Goal: Find specific page/section: Find specific page/section

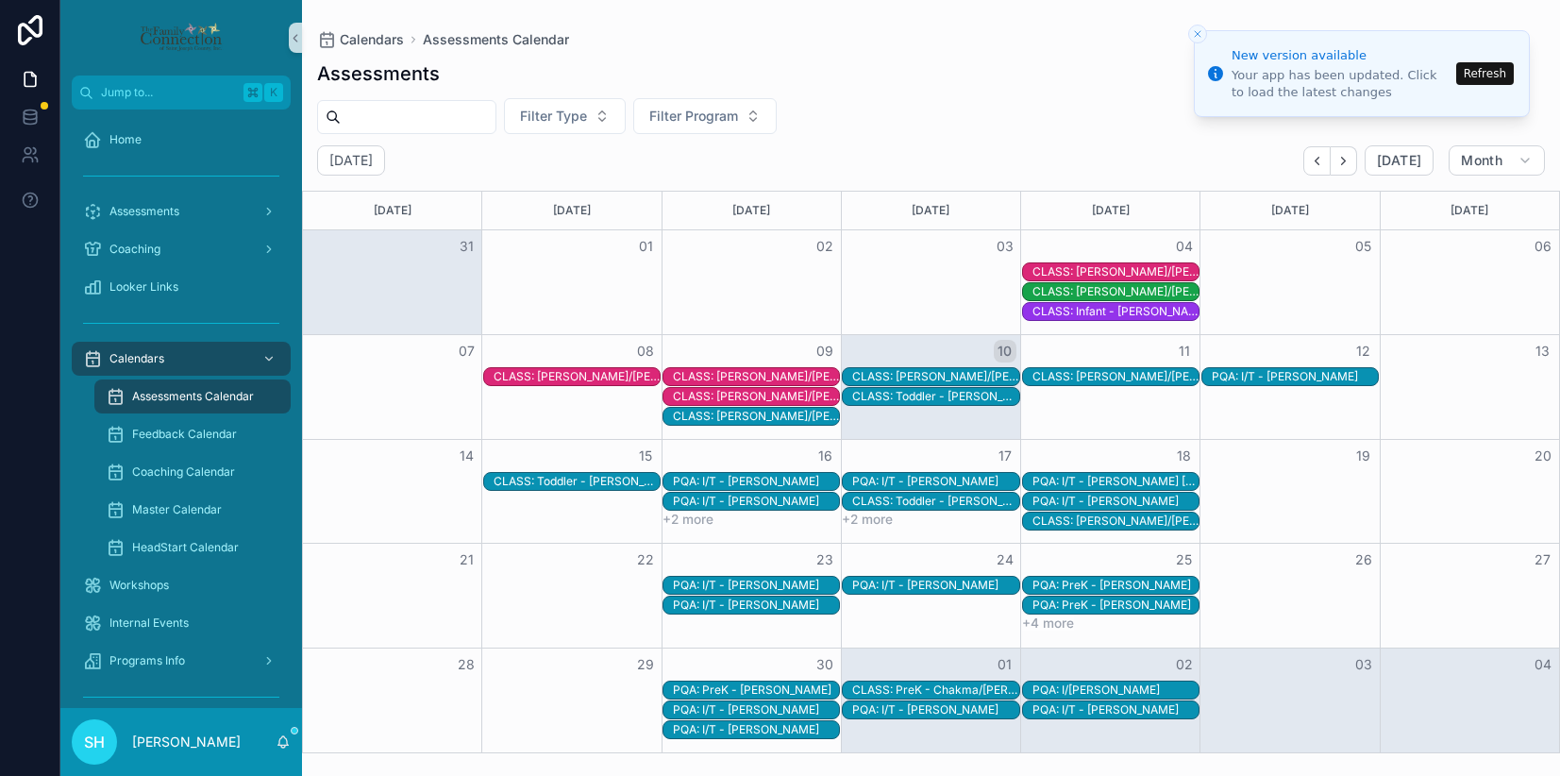
click at [1477, 73] on button "Refresh" at bounding box center [1485, 73] width 58 height 23
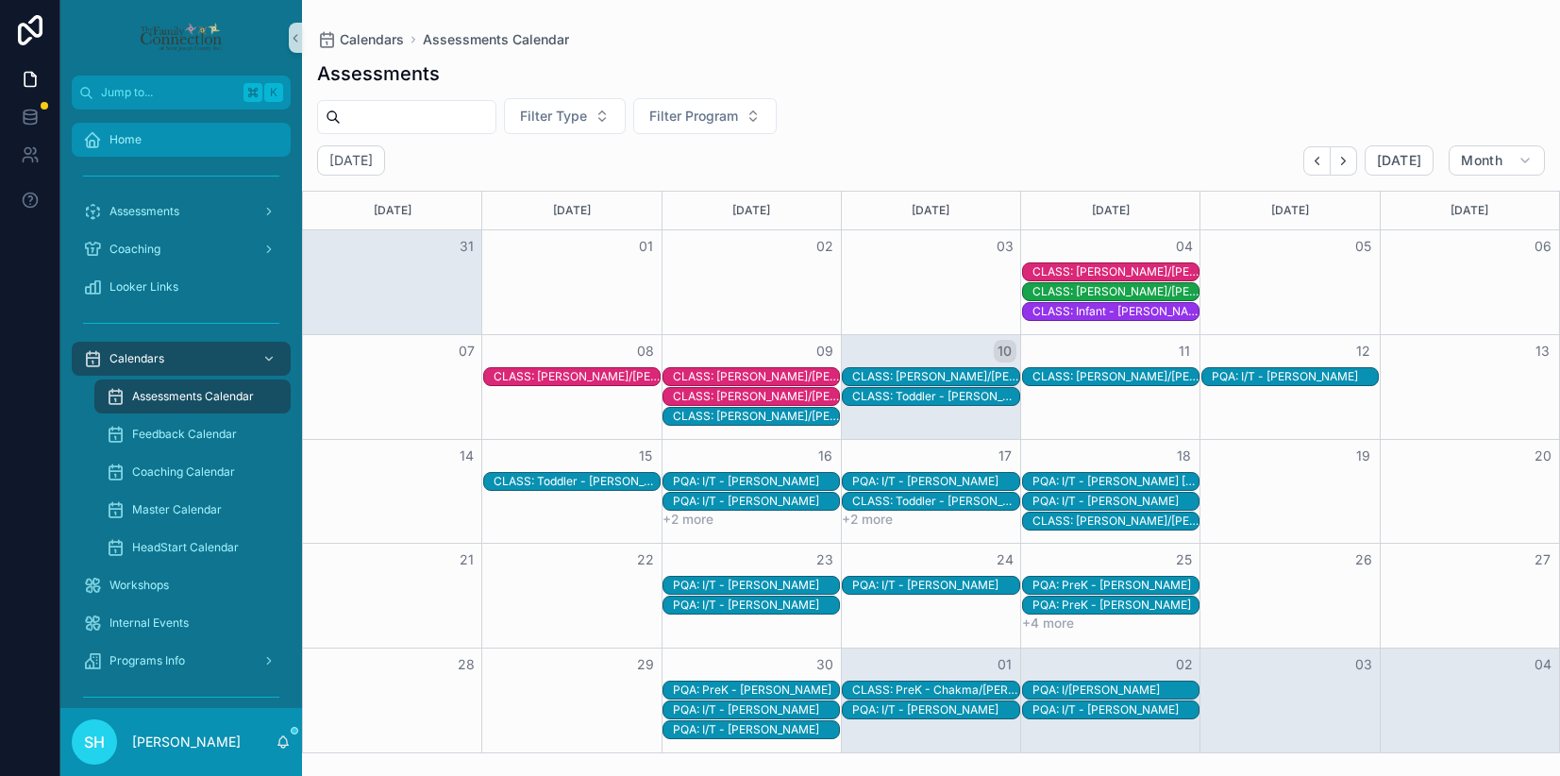
click at [138, 139] on span "Home" at bounding box center [125, 139] width 32 height 15
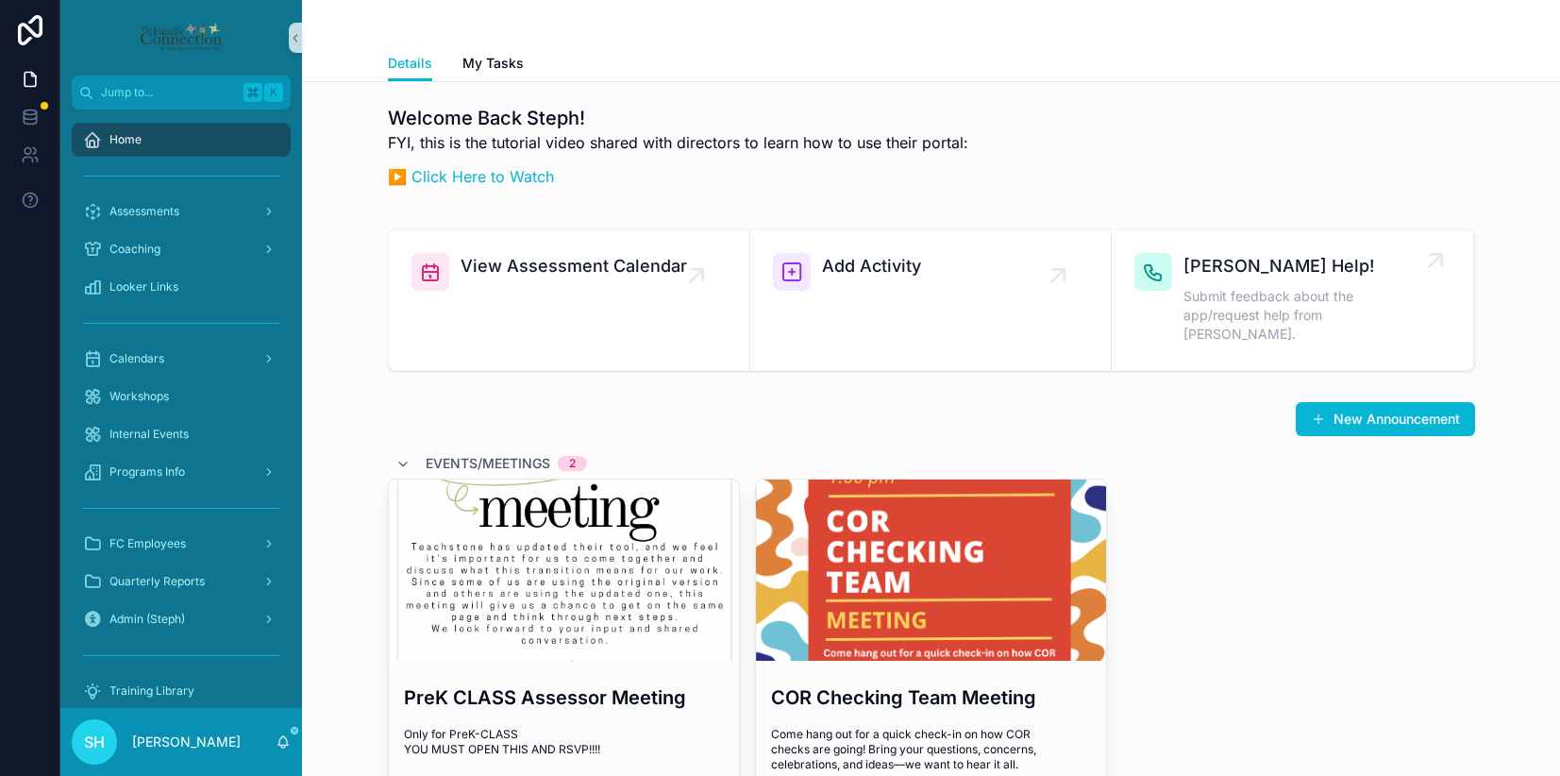
click at [1268, 272] on span "[PERSON_NAME] Help!" at bounding box center [1302, 266] width 236 height 26
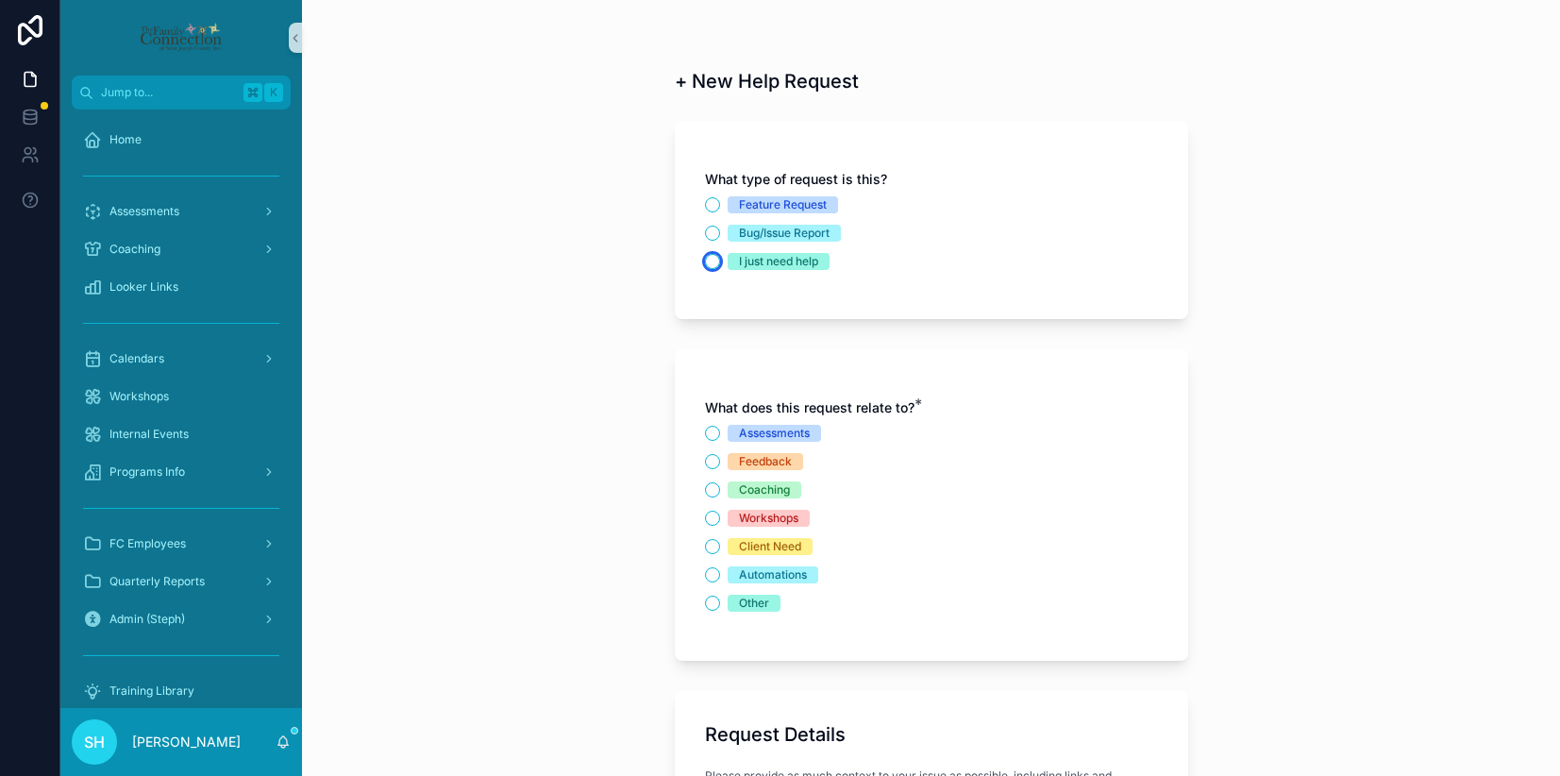
click at [715, 262] on button "I just need help" at bounding box center [712, 261] width 15 height 15
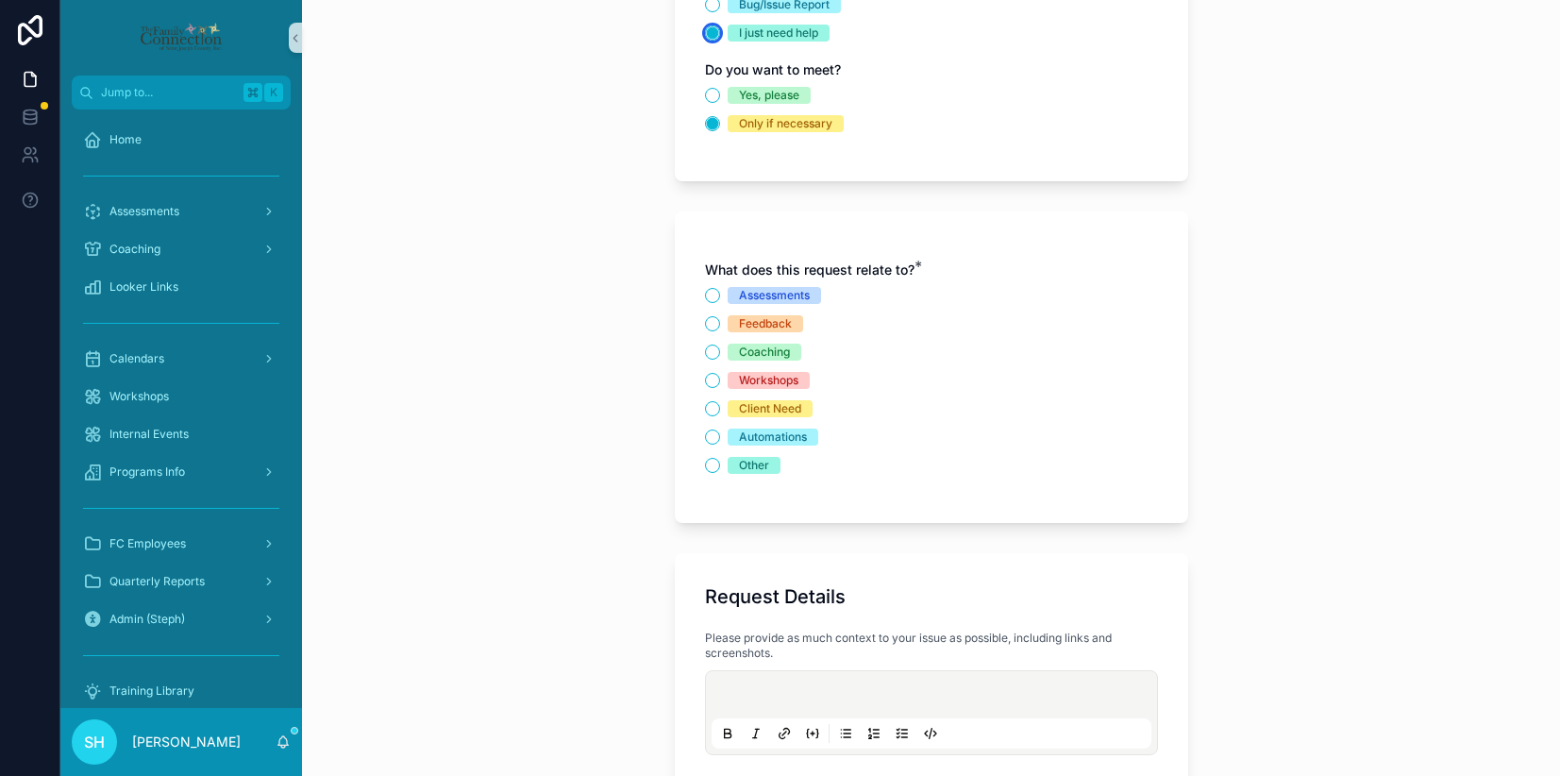
scroll to position [235, 0]
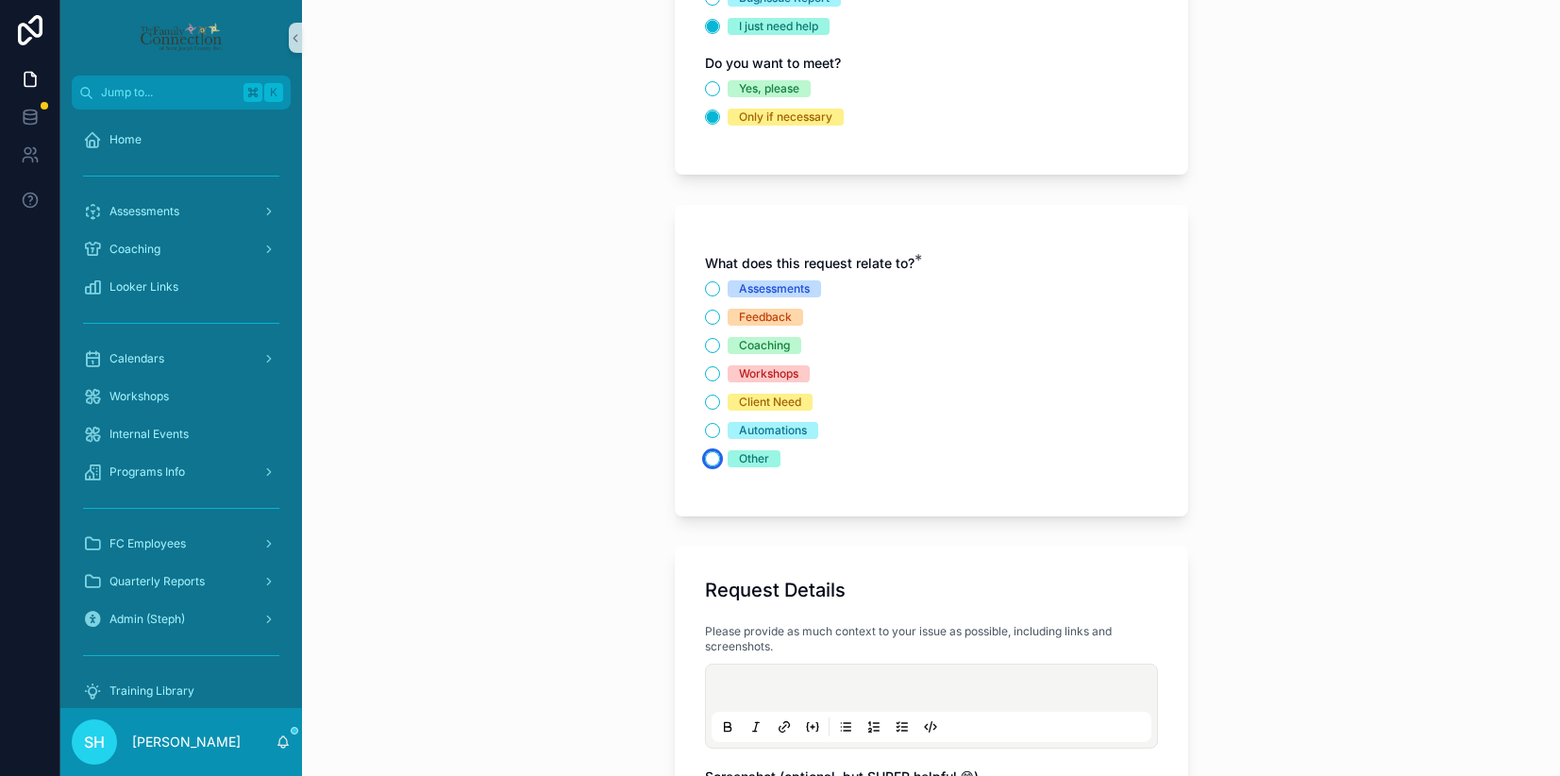
click at [714, 464] on button "Other" at bounding box center [712, 458] width 15 height 15
click at [985, 287] on input "scrollable content" at bounding box center [1046, 297] width 221 height 26
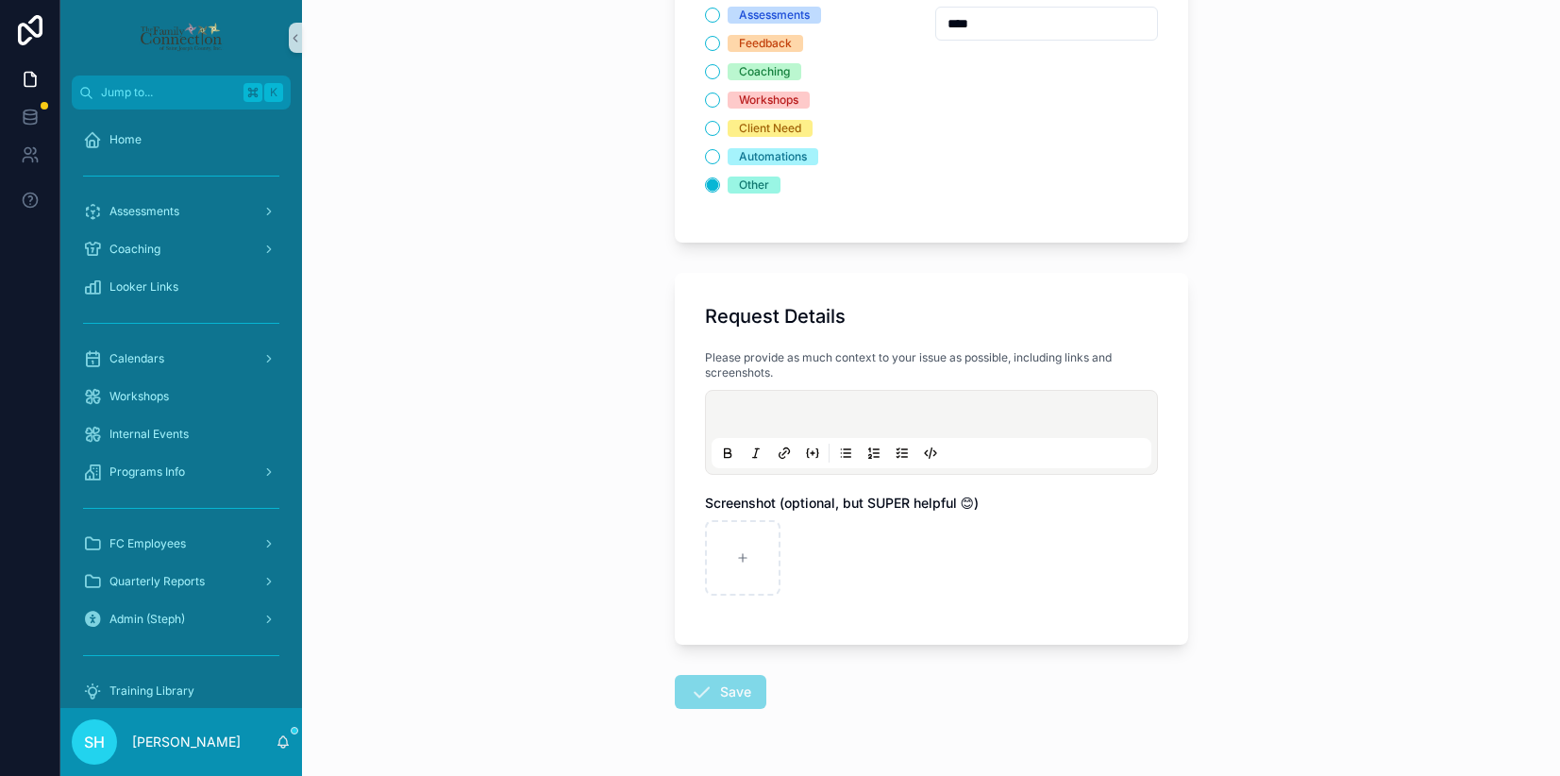
scroll to position [532, 0]
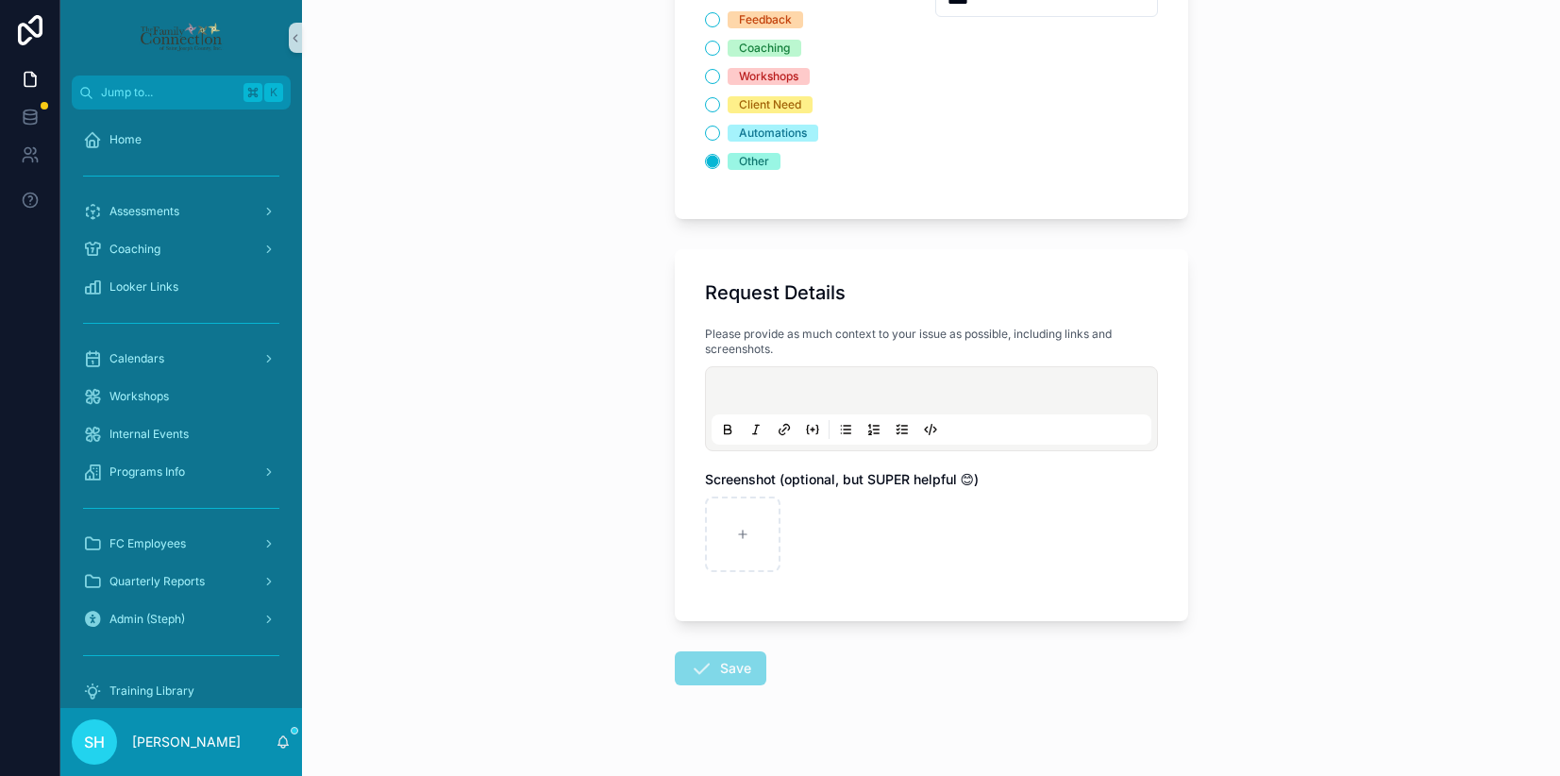
type input "****"
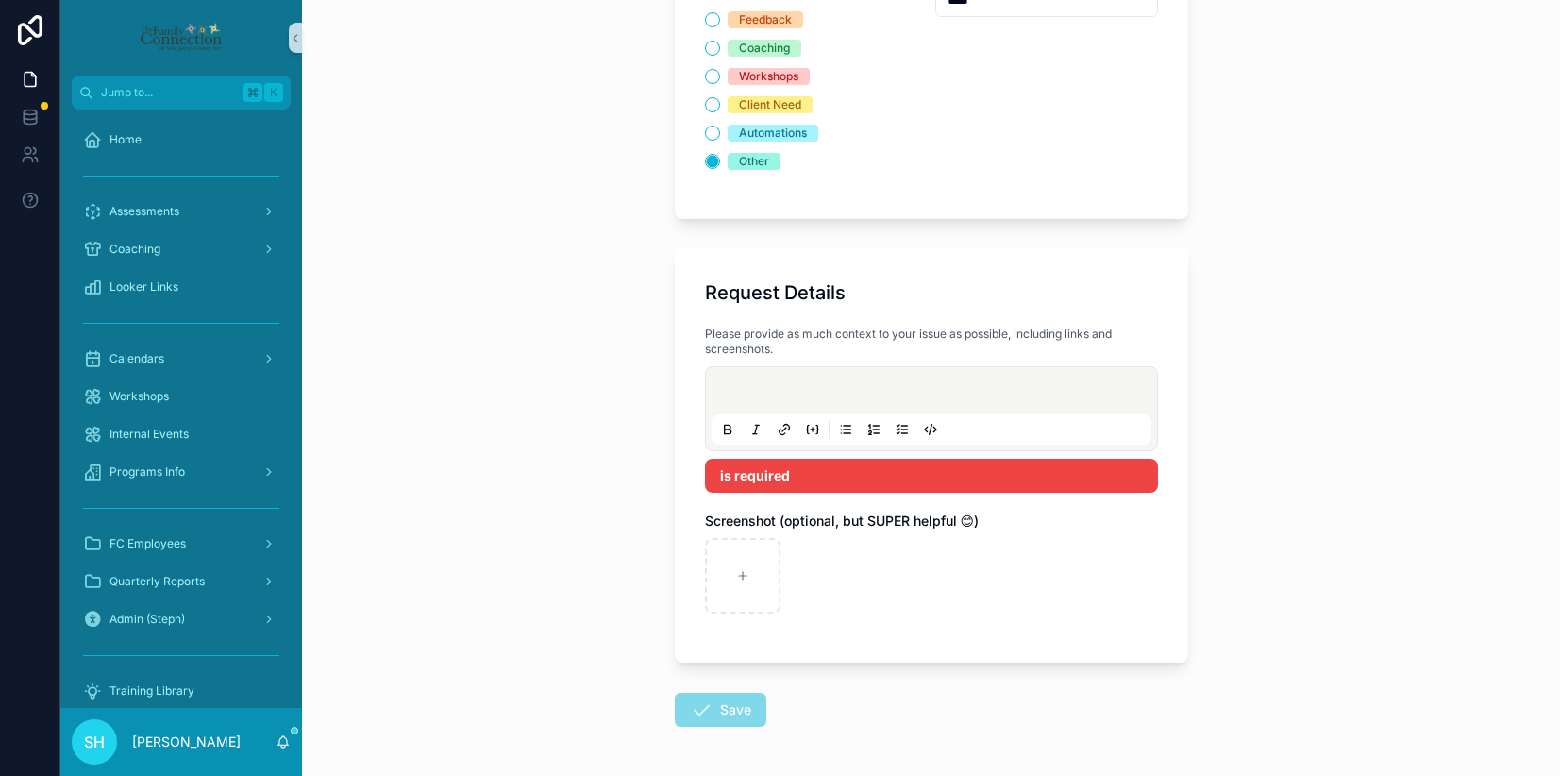
click at [837, 391] on p "scrollable content" at bounding box center [935, 393] width 440 height 19
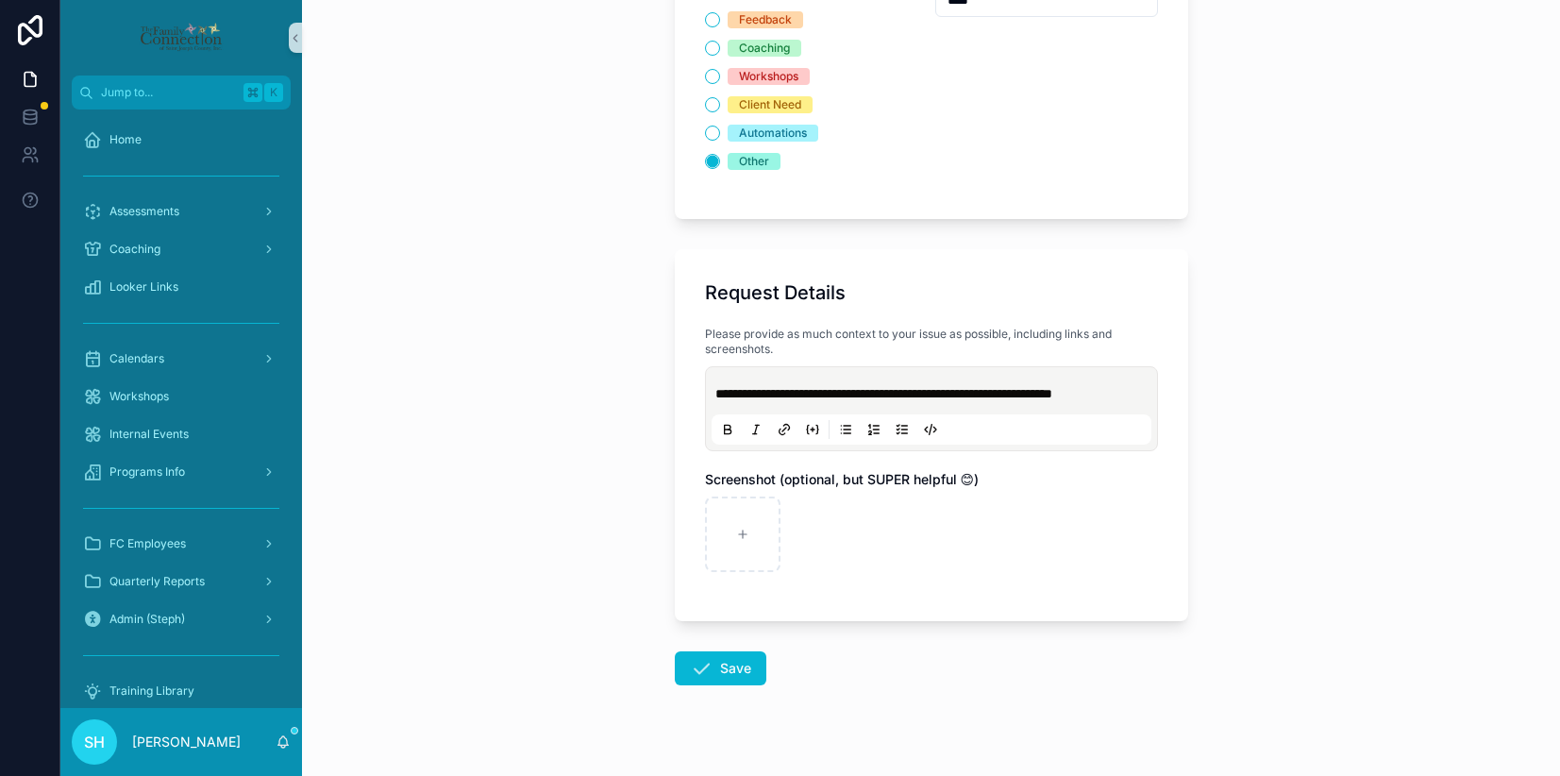
click at [1052, 396] on span "**********" at bounding box center [883, 393] width 337 height 13
click at [732, 396] on span "**********" at bounding box center [886, 393] width 342 height 13
click at [1057, 396] on span "**********" at bounding box center [886, 393] width 342 height 13
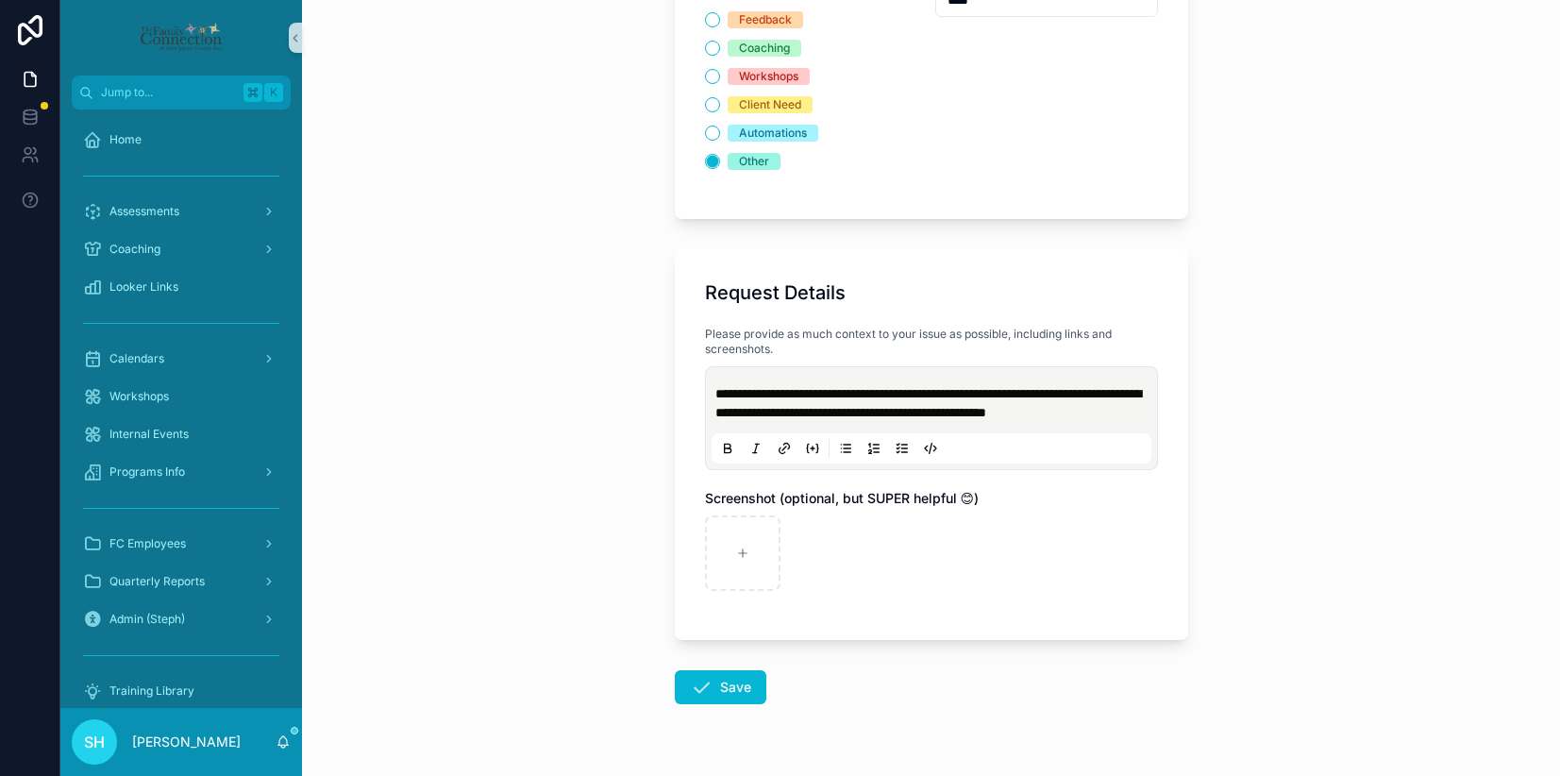
drag, startPoint x: 735, startPoint y: 702, endPoint x: 898, endPoint y: 412, distance: 332.2
click at [898, 412] on form "**********" at bounding box center [931, 201] width 513 height 1248
click at [730, 703] on button "Save" at bounding box center [721, 687] width 92 height 34
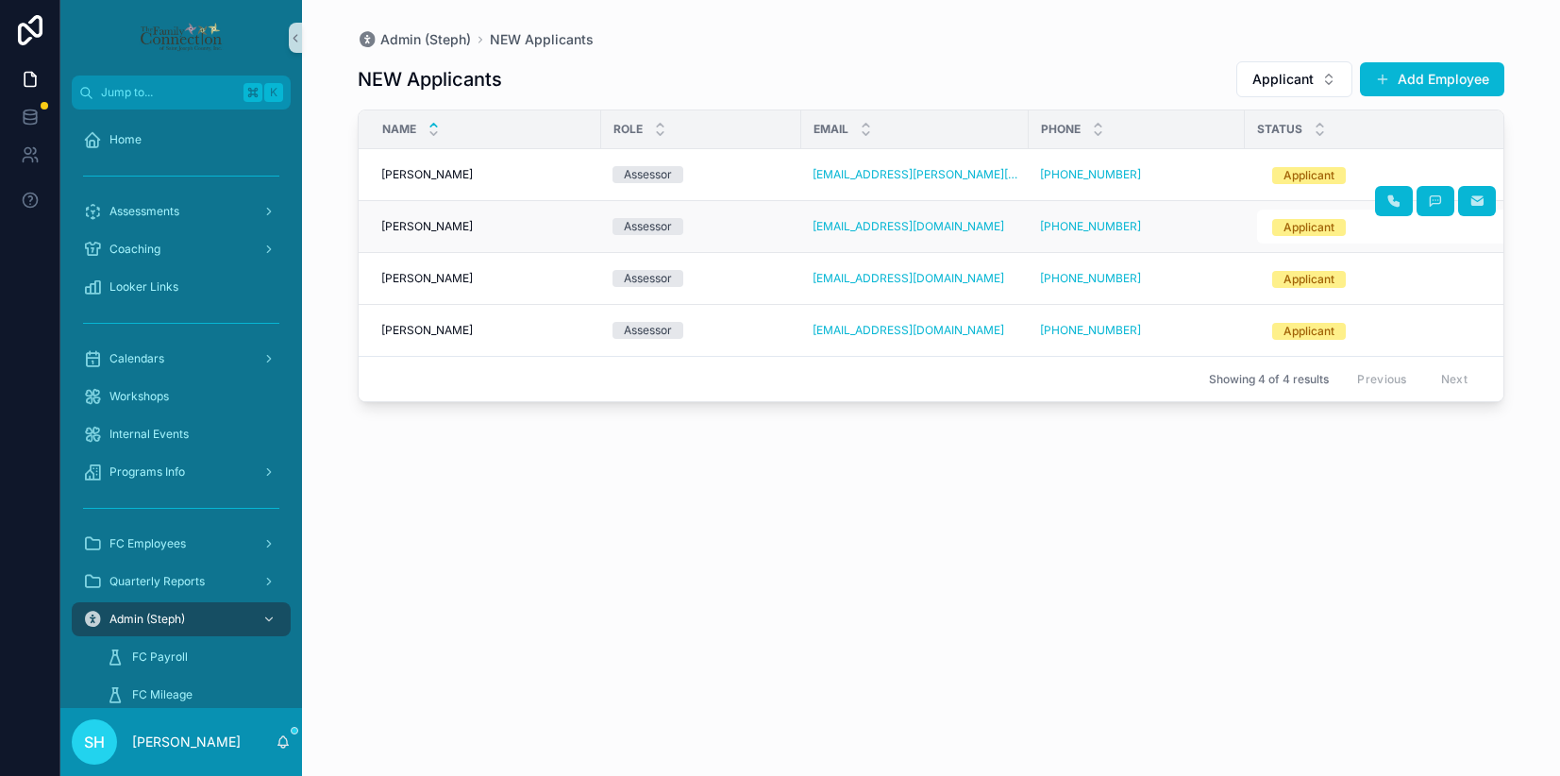
click at [429, 227] on span "Kayla Brant" at bounding box center [427, 226] width 92 height 15
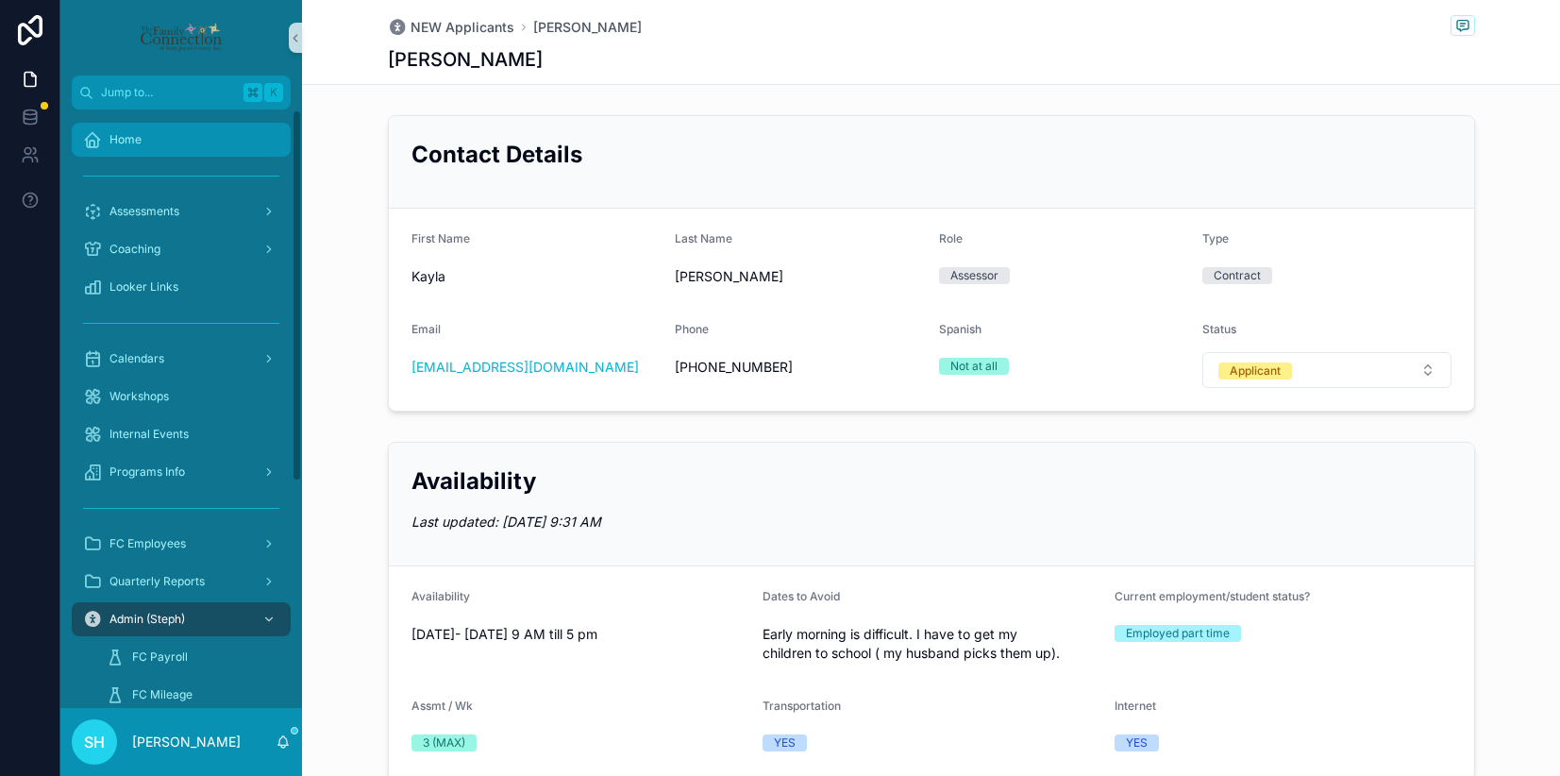
click at [129, 136] on span "Home" at bounding box center [125, 139] width 32 height 15
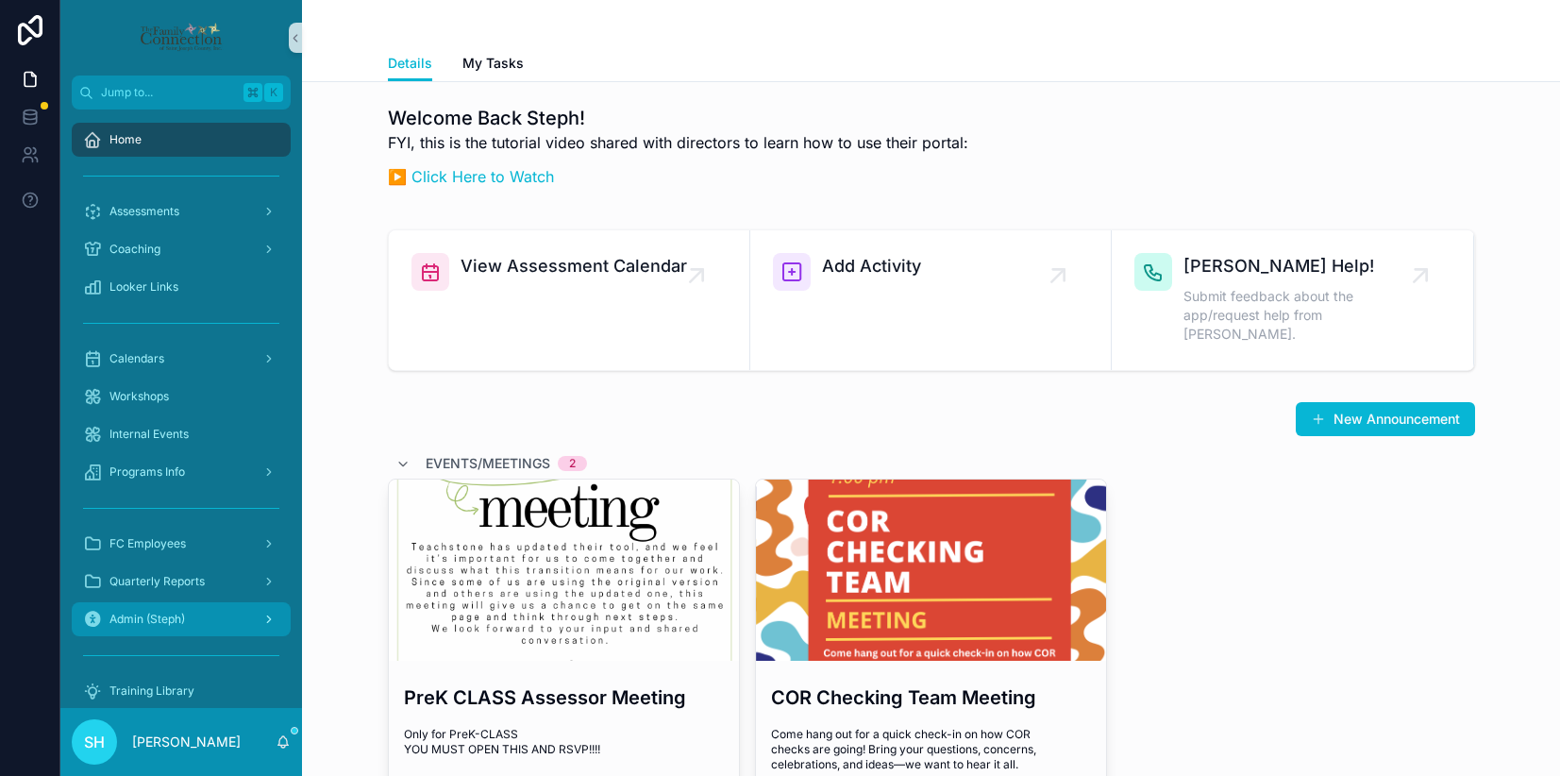
click at [175, 619] on span "Admin (Steph)" at bounding box center [147, 619] width 76 height 15
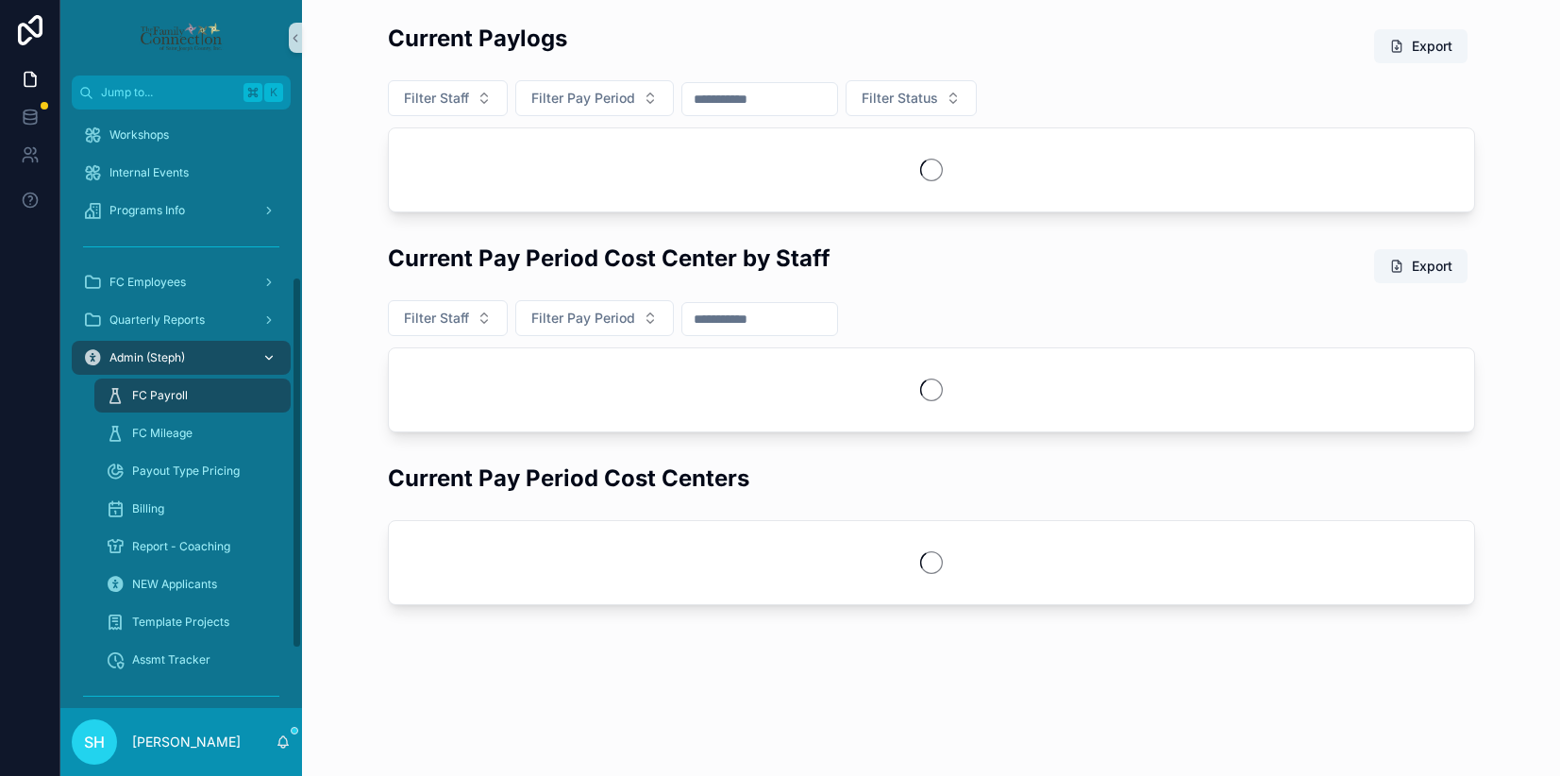
scroll to position [274, 0]
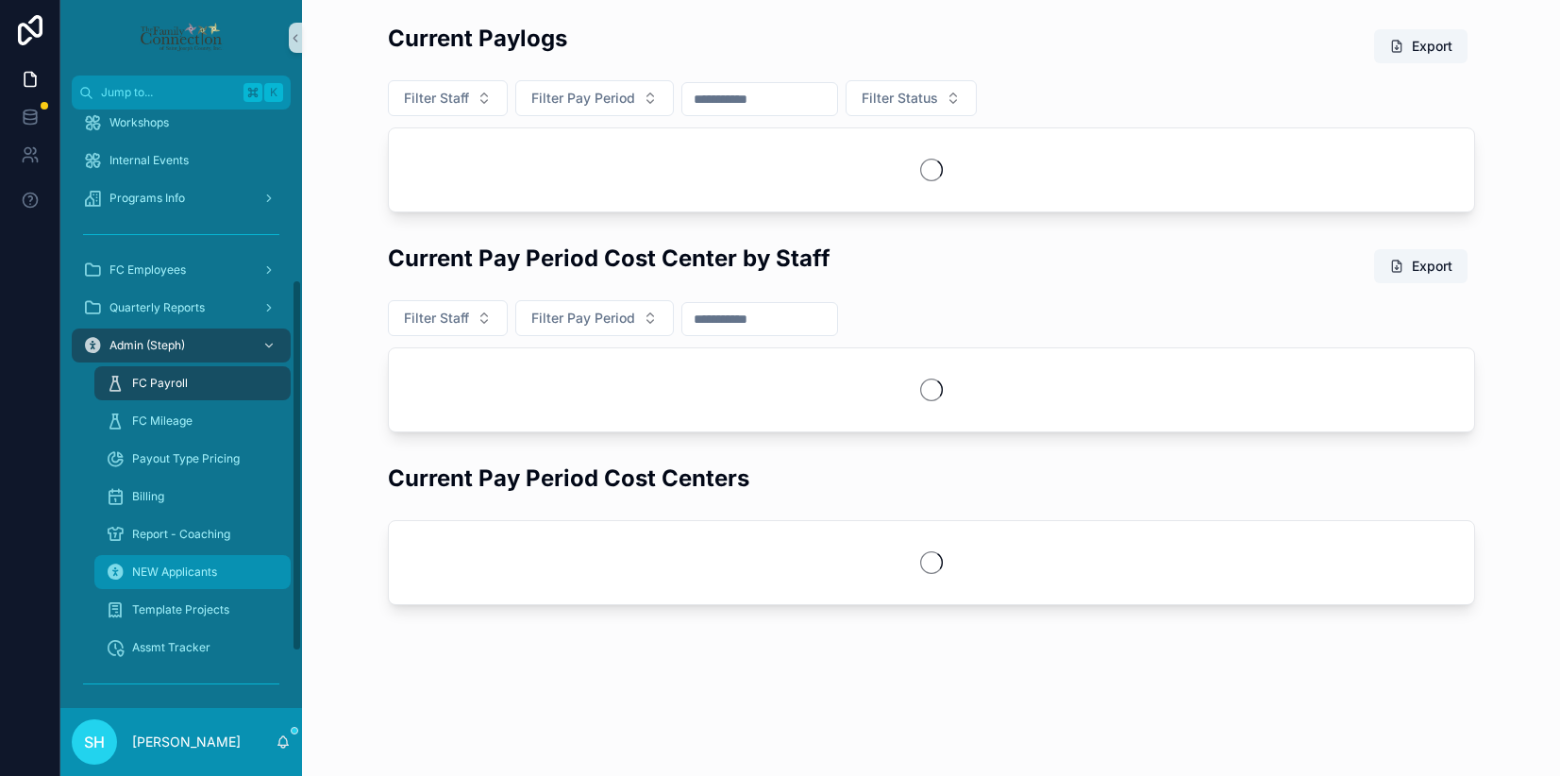
click at [175, 557] on div "NEW Applicants" at bounding box center [193, 572] width 174 height 30
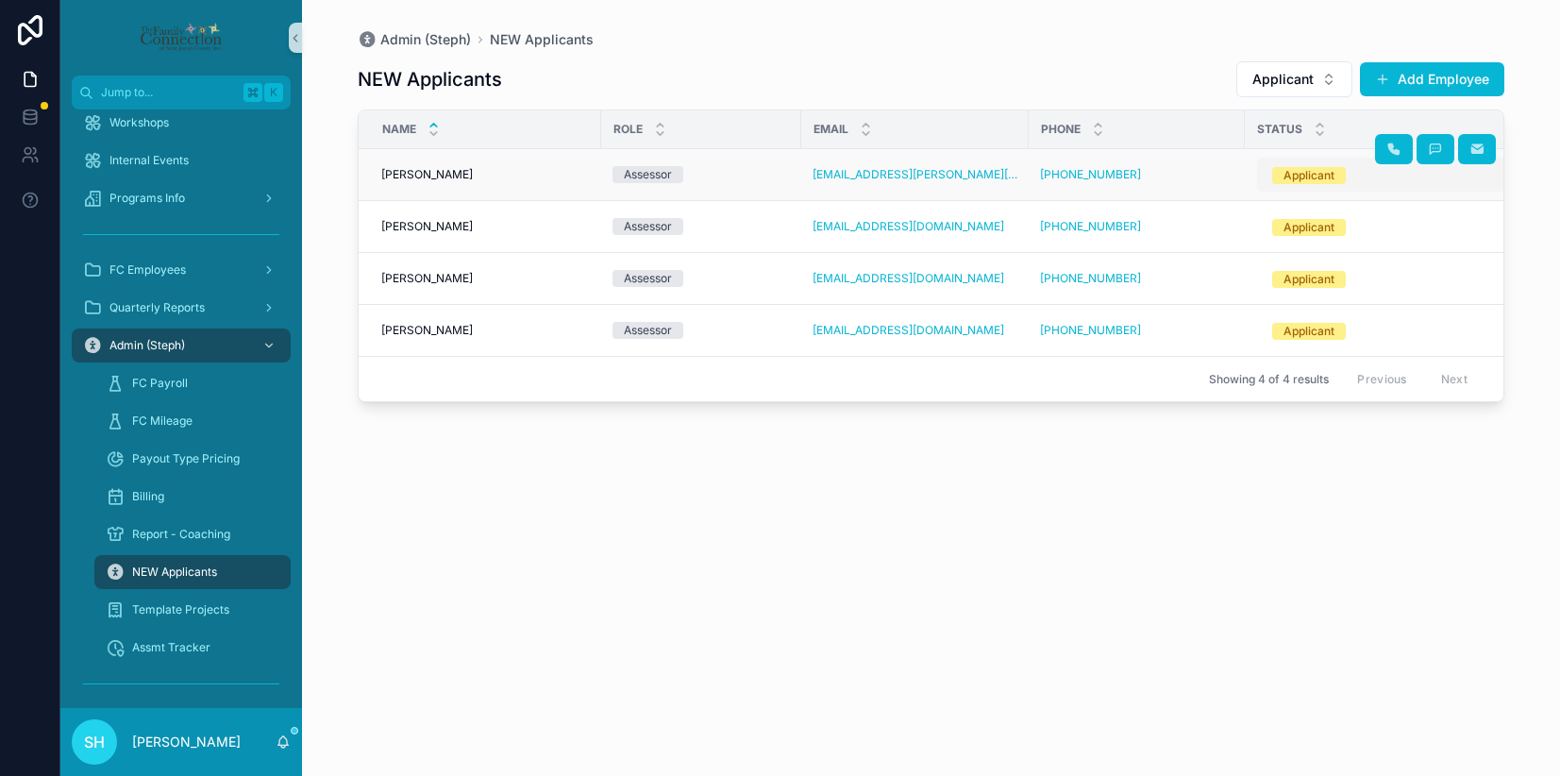
click at [1335, 172] on button "Applicant" at bounding box center [1395, 175] width 277 height 34
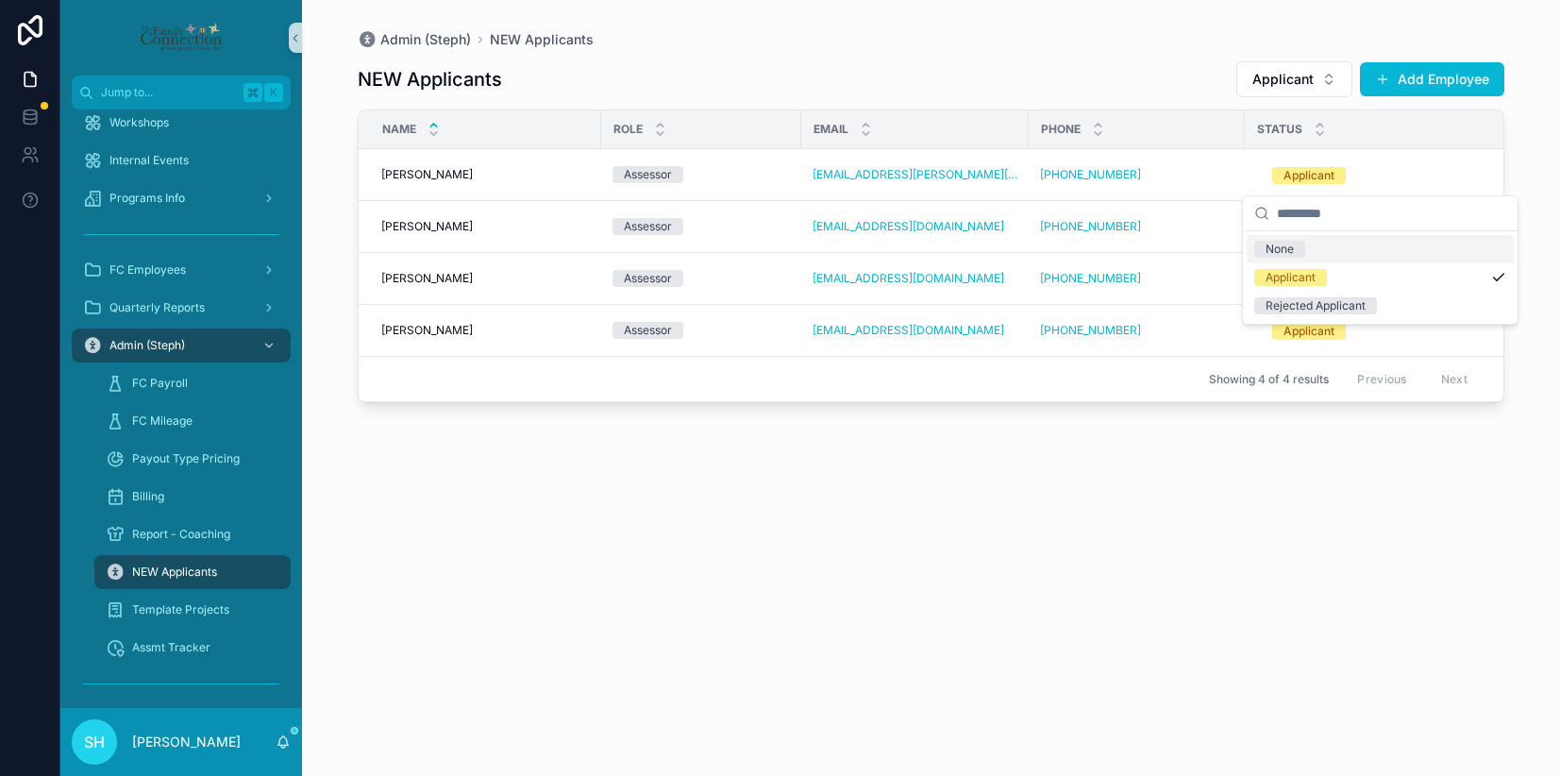
click at [1310, 218] on input "scrollable content" at bounding box center [1391, 213] width 229 height 34
click at [1230, 544] on div "NEW Applicants Applicant Add Employee Name Role Email Phone Status Availability…" at bounding box center [931, 401] width 1147 height 704
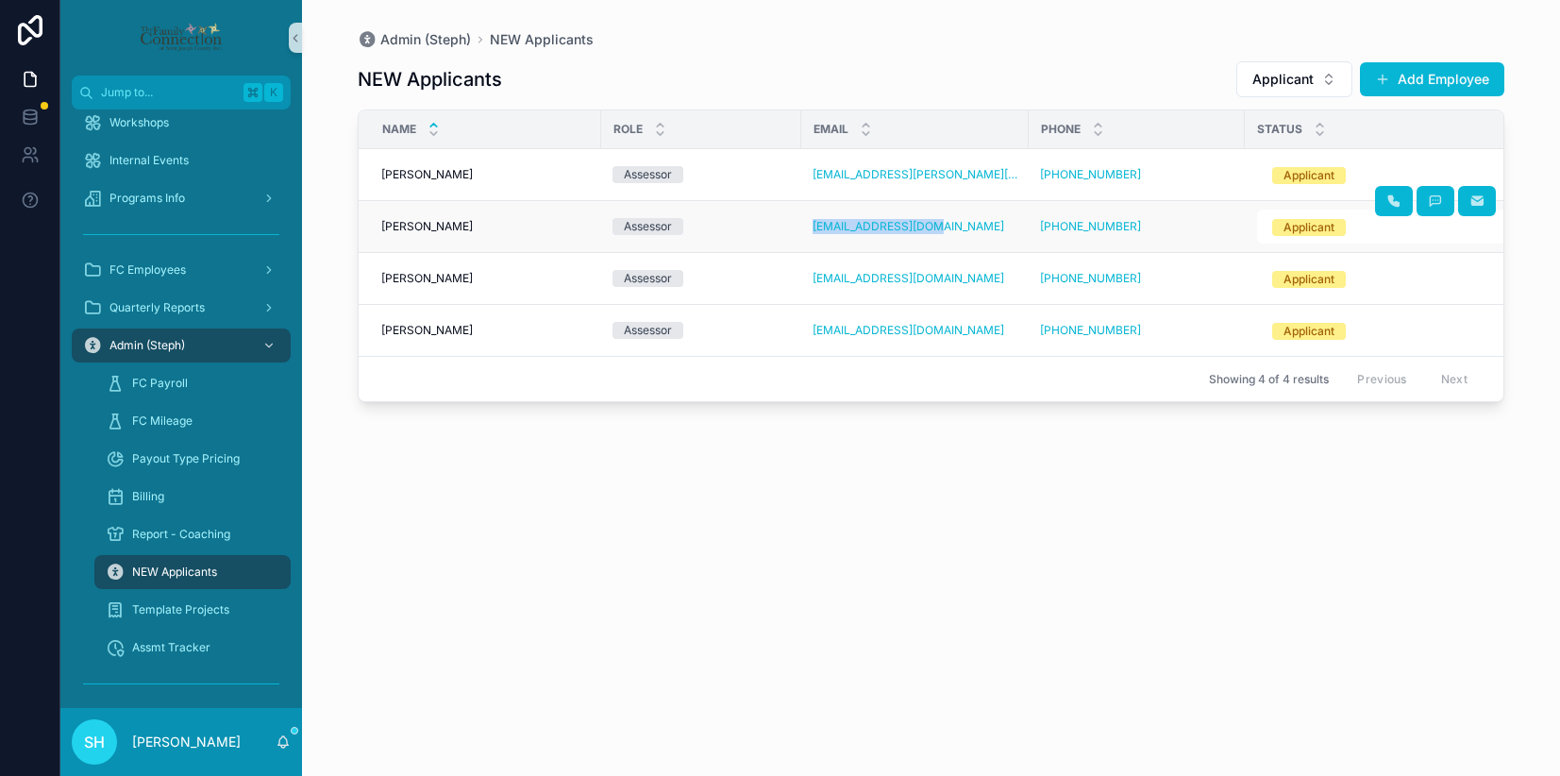
drag, startPoint x: 802, startPoint y: 223, endPoint x: 935, endPoint y: 227, distance: 133.1
click at [935, 227] on td "kbrant415@gmail.com" at bounding box center [914, 227] width 227 height 52
copy link "kbrant415@gmail.com"
click at [425, 233] on span "Kayla Brant" at bounding box center [427, 226] width 92 height 15
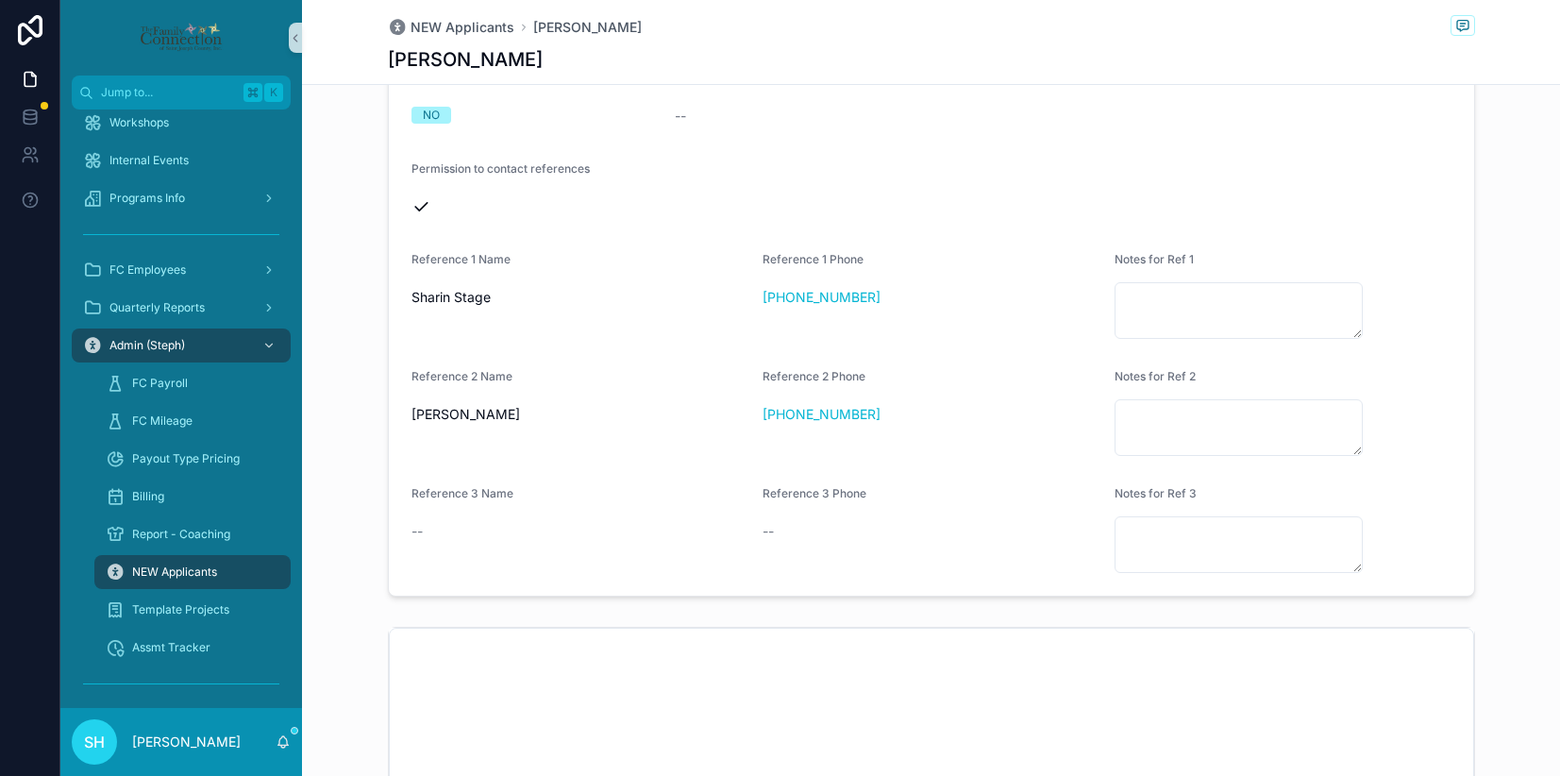
scroll to position [1826, 0]
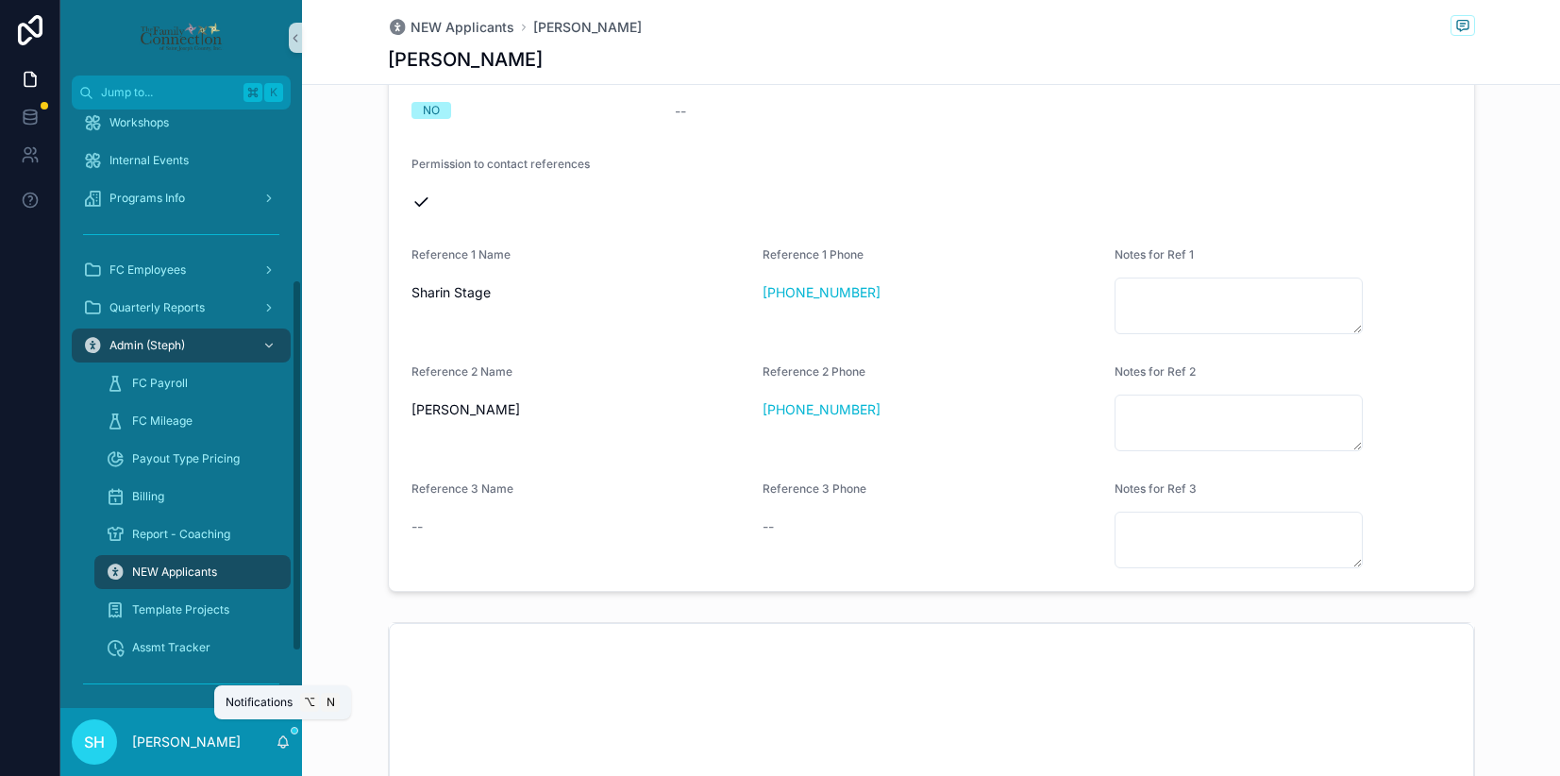
click at [286, 742] on icon "scrollable content" at bounding box center [283, 740] width 10 height 8
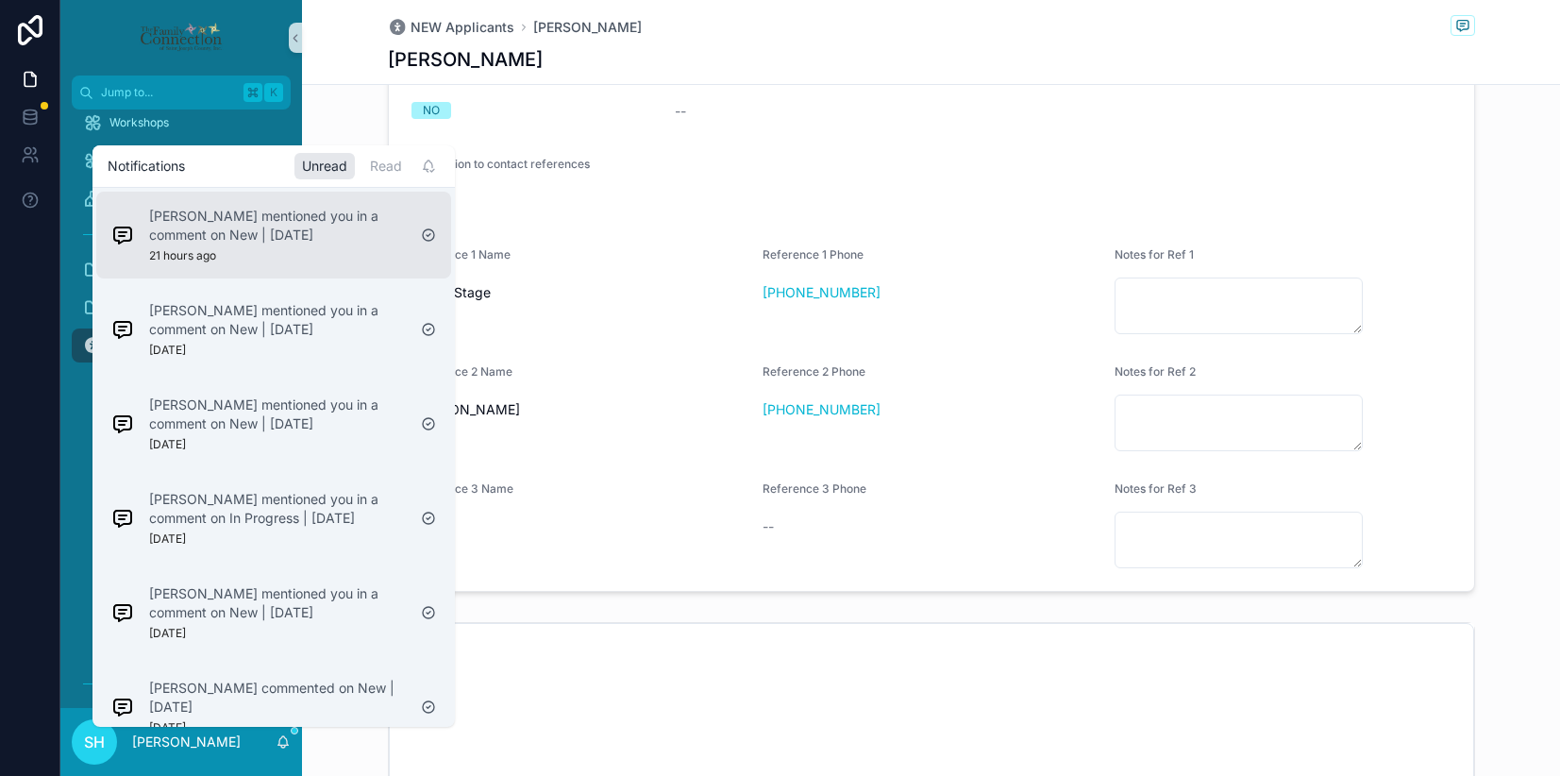
click at [271, 220] on p "Trish Connelly mentioned you in a comment on New | 9.9.2025" at bounding box center [277, 226] width 257 height 38
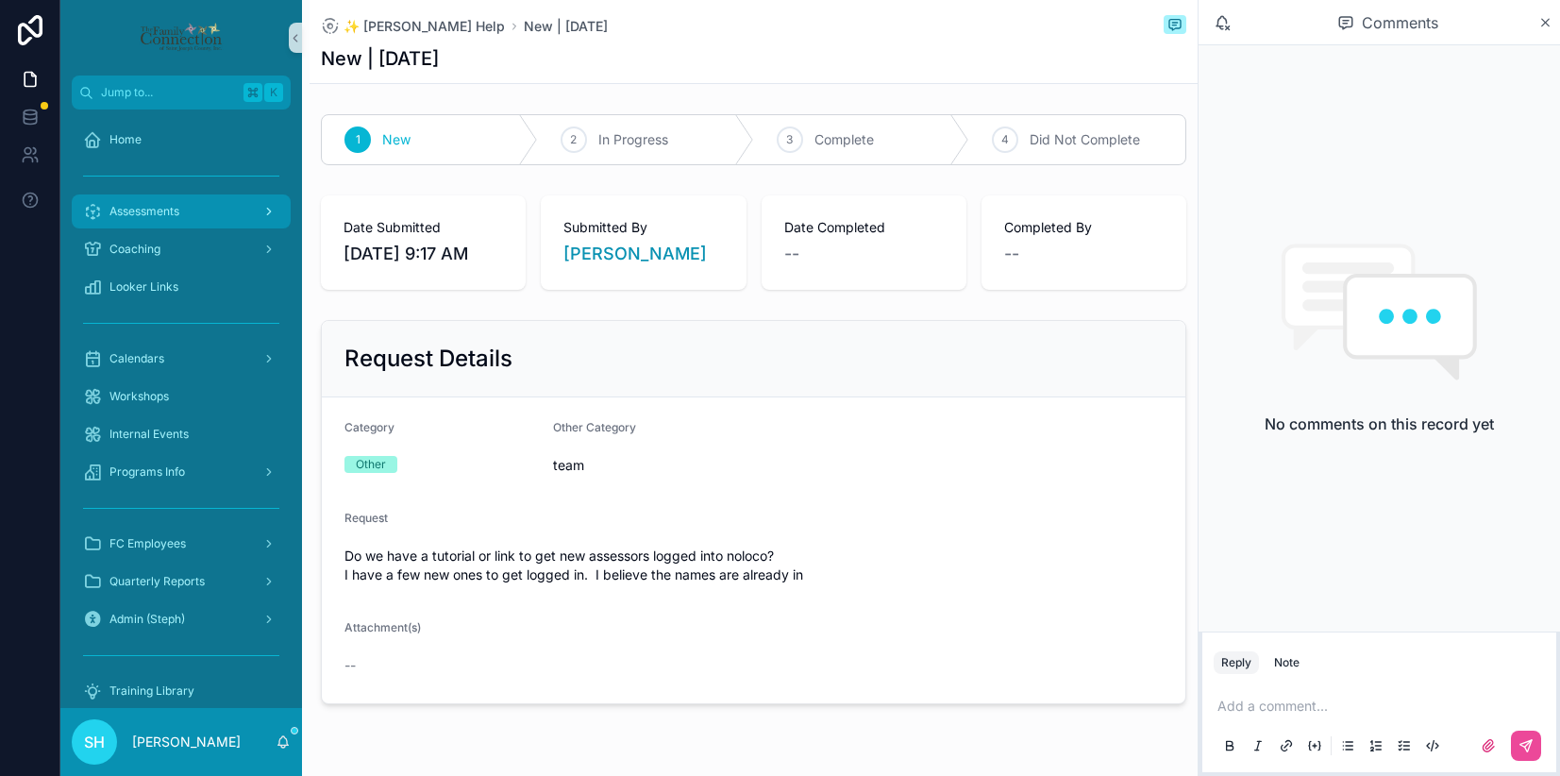
click at [145, 211] on span "Assessments" at bounding box center [144, 211] width 70 height 15
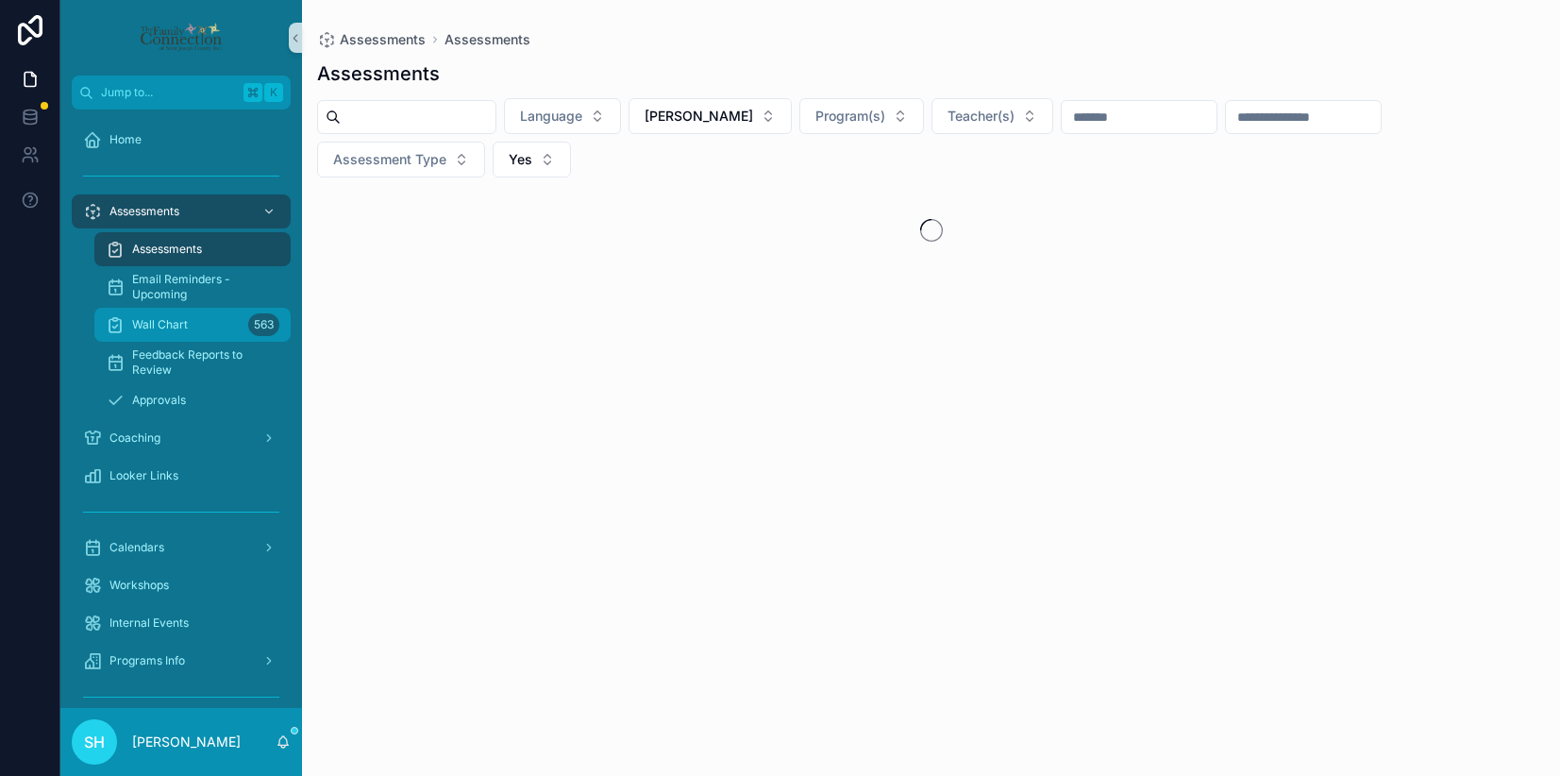
click at [166, 319] on span "Wall Chart" at bounding box center [160, 324] width 56 height 15
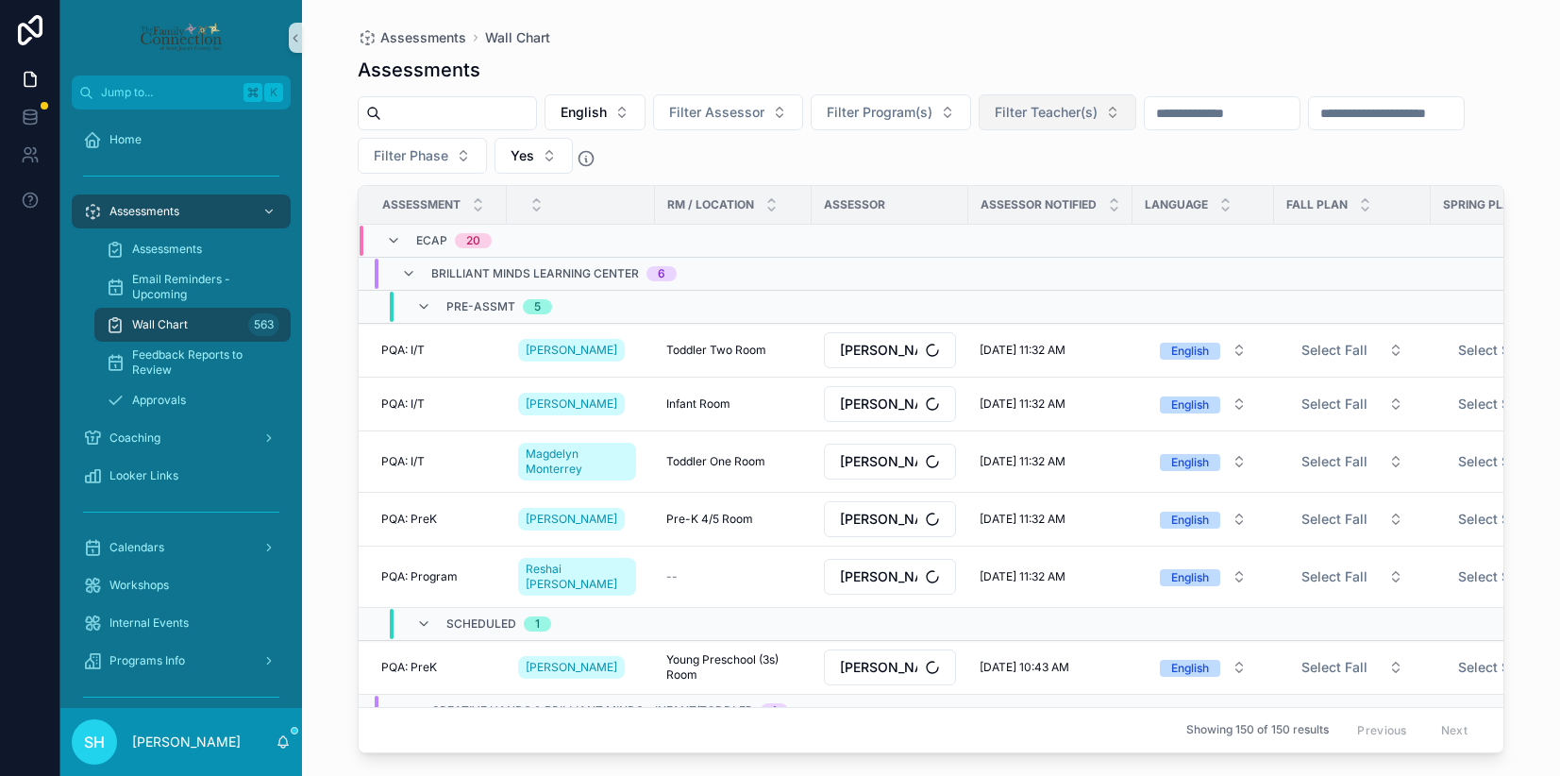
click at [1087, 111] on span "Filter Teacher(s)" at bounding box center [1046, 112] width 103 height 19
type input "***"
click at [1040, 219] on span "Rhonda McGhee" at bounding box center [1023, 219] width 109 height 19
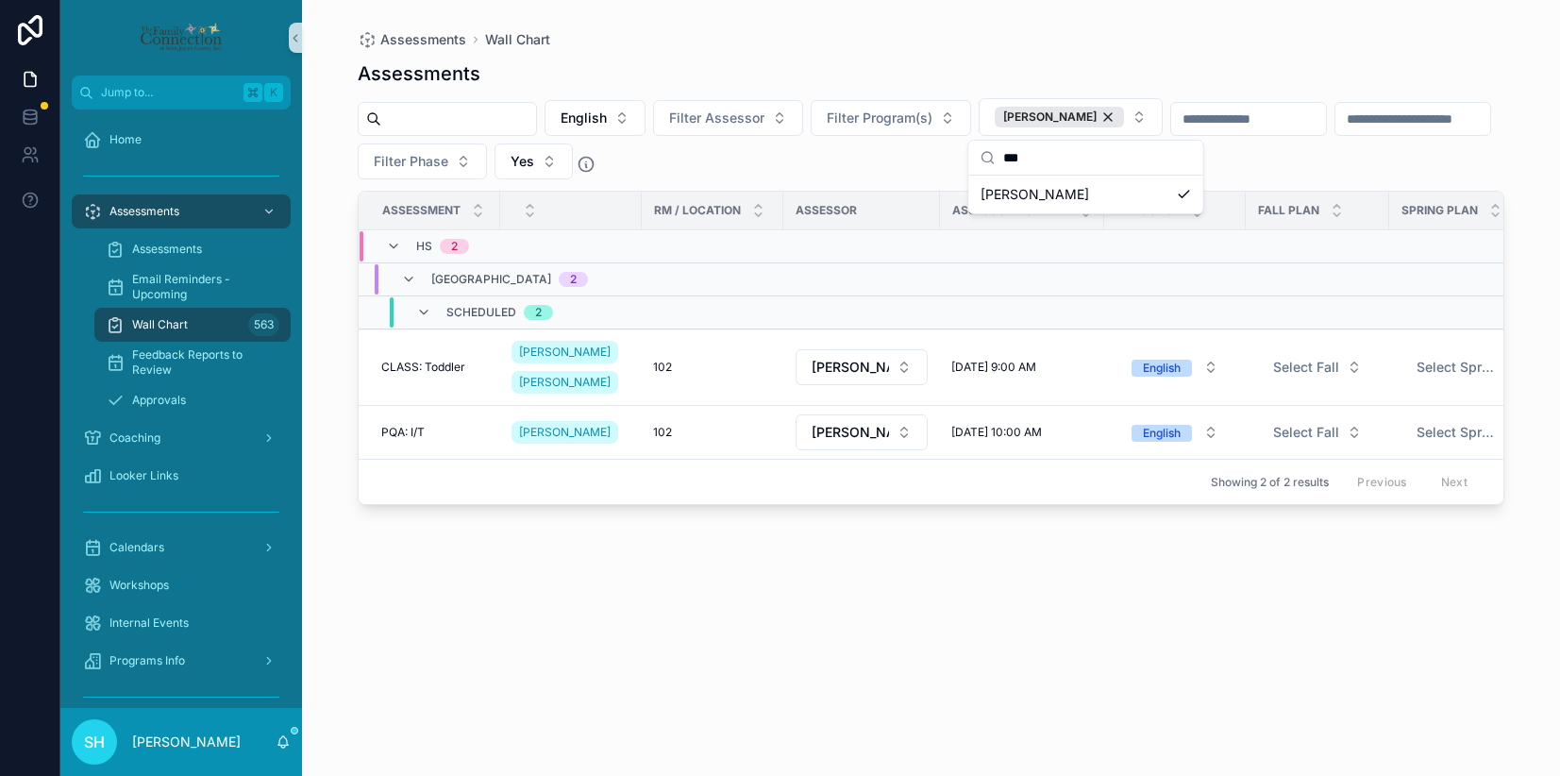
click at [886, 161] on div "English Filter Assessor Filter Program(s) Rhonda McGhee Filter Phase Yes" at bounding box center [931, 138] width 1147 height 81
click at [121, 141] on span "Home" at bounding box center [125, 139] width 32 height 15
